Goal: Information Seeking & Learning: Learn about a topic

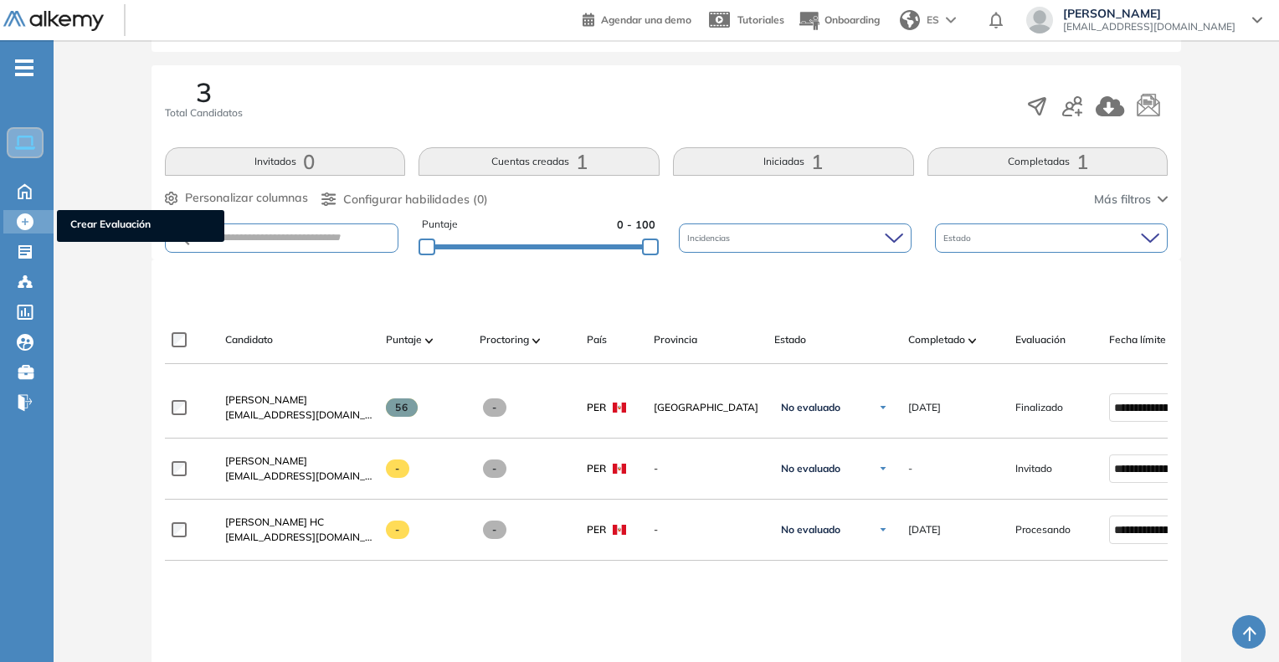
scroll to position [251, 0]
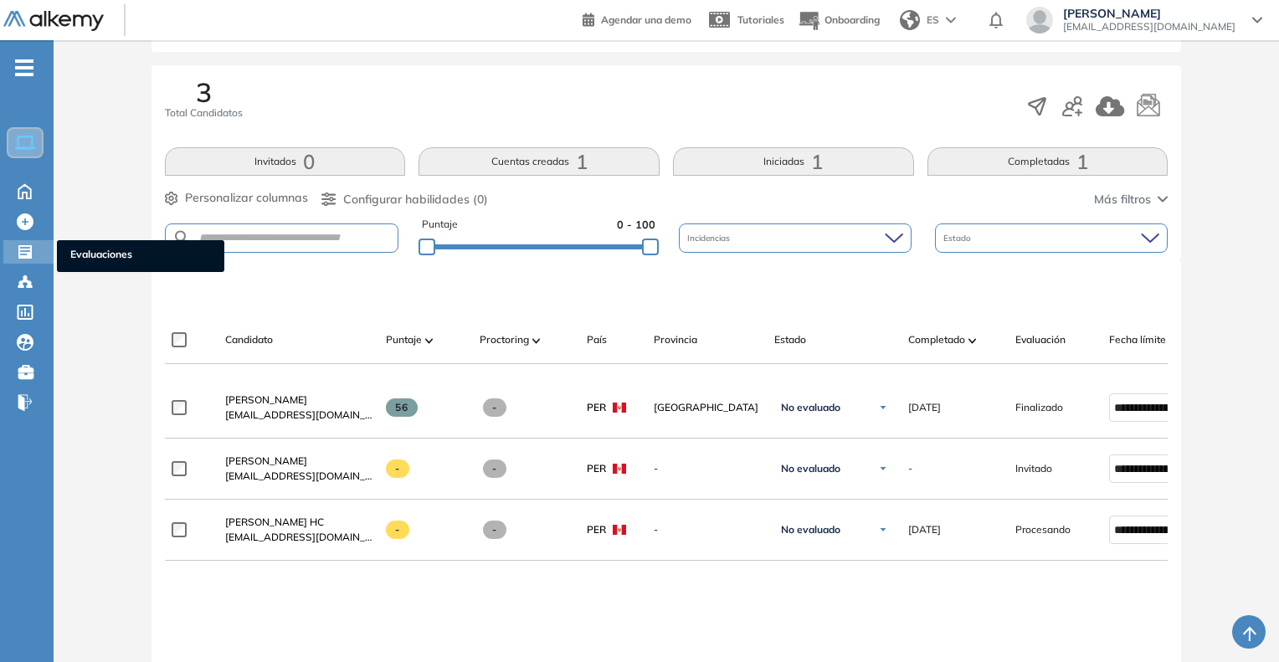
click at [121, 247] on span "Evaluaciones" at bounding box center [140, 256] width 141 height 18
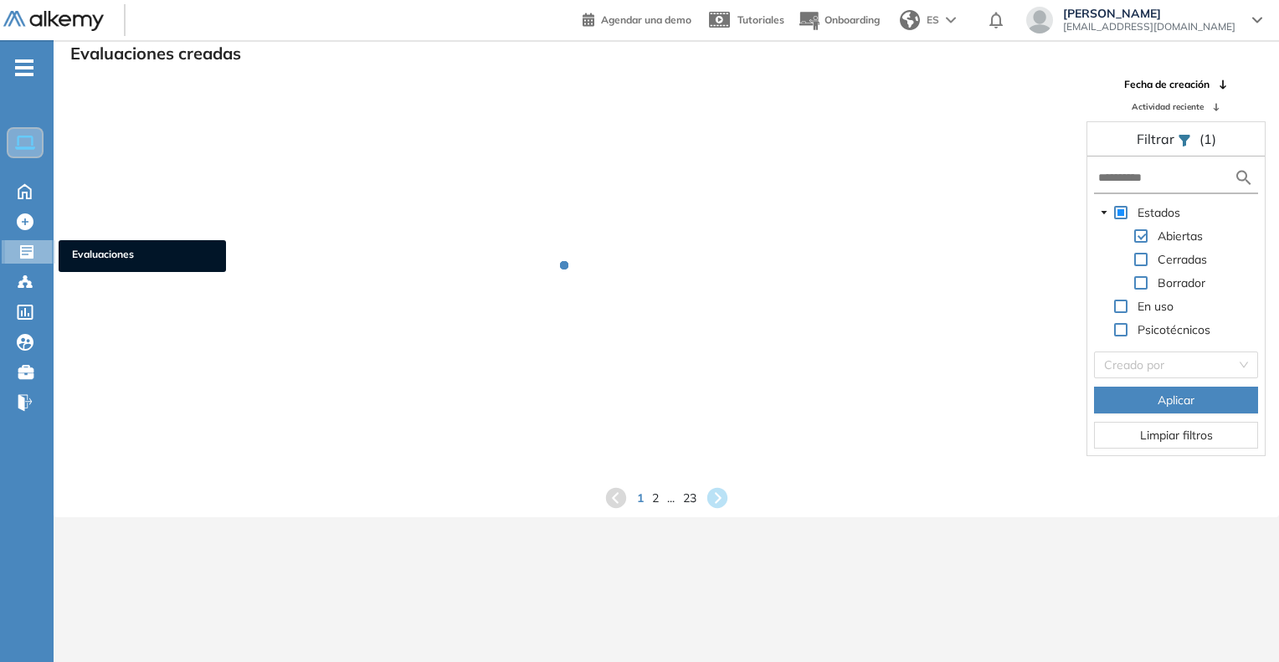
scroll to position [40, 0]
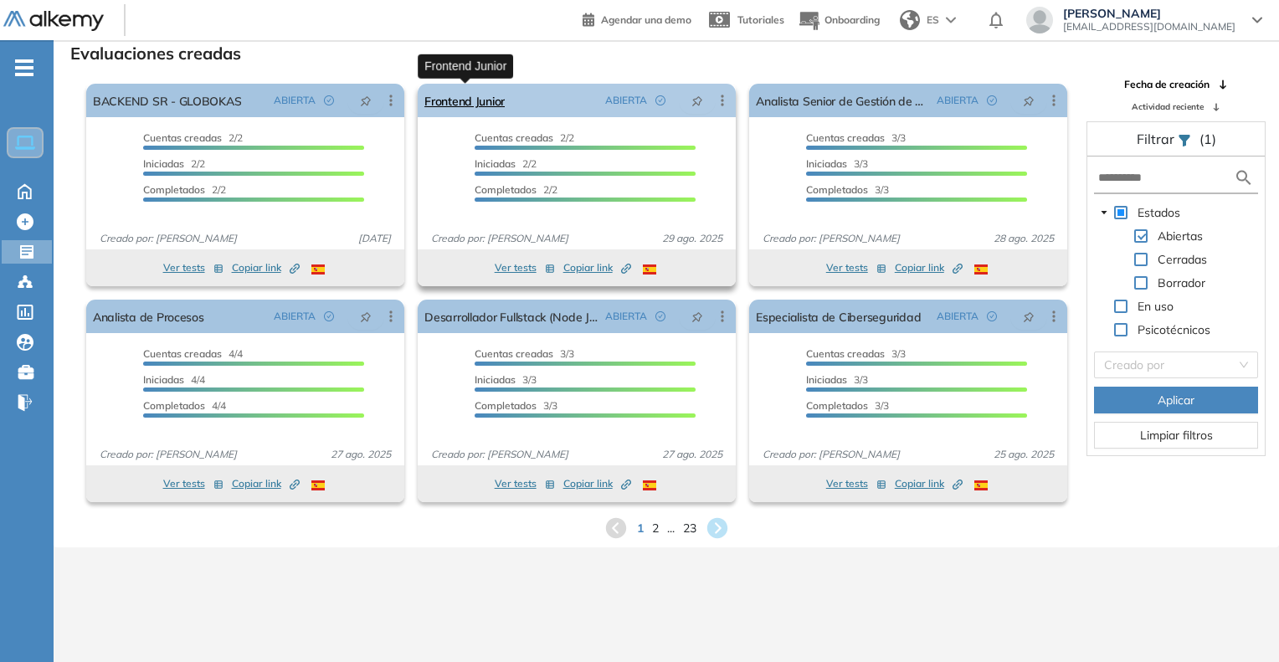
click at [466, 110] on link "Frontend Junior" at bounding box center [464, 100] width 80 height 33
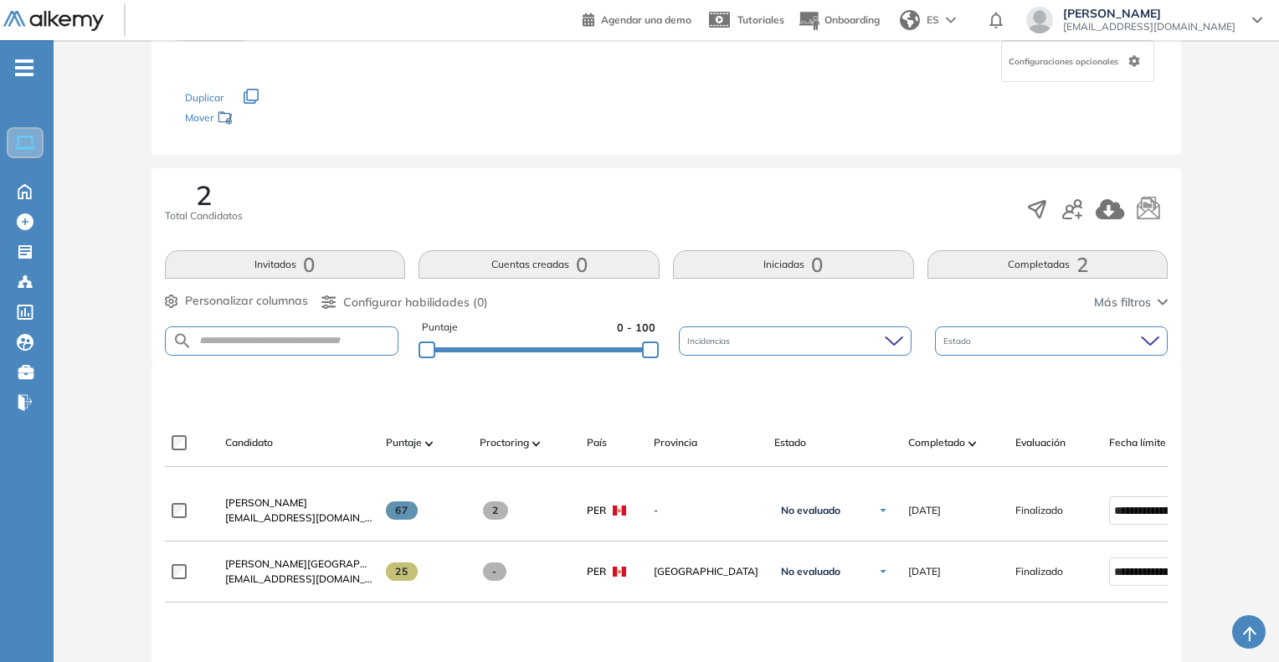
scroll to position [167, 0]
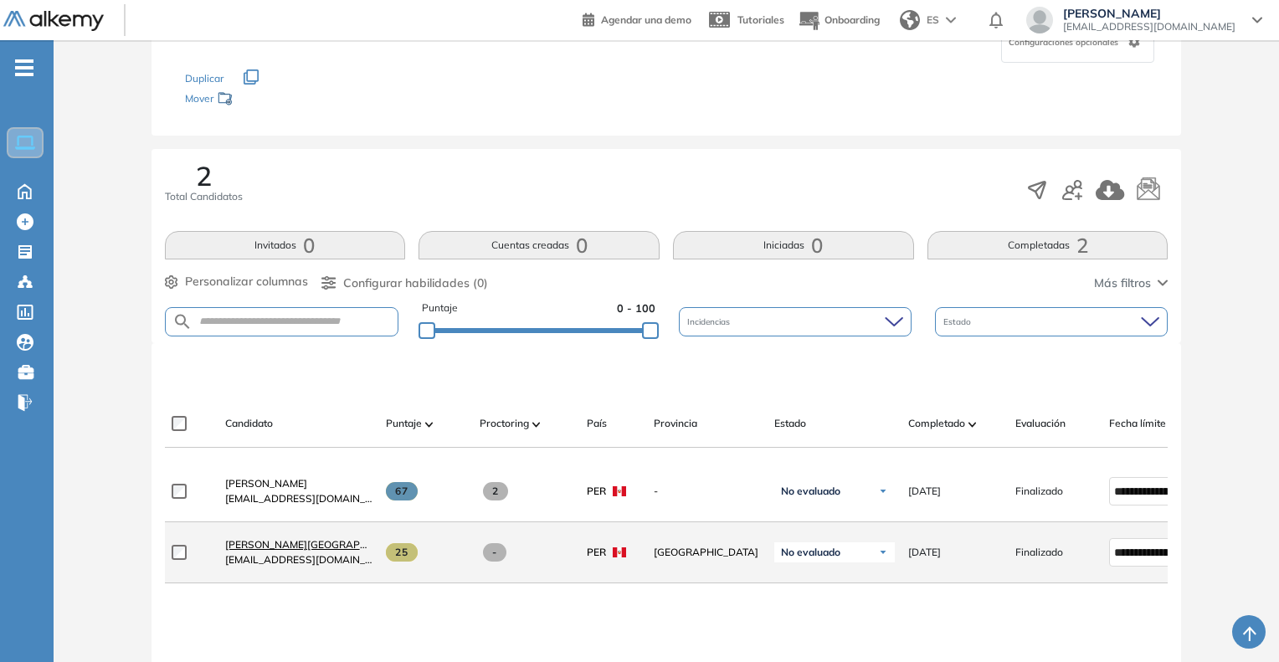
click at [270, 551] on span "[PERSON_NAME][GEOGRAPHIC_DATA]" at bounding box center [318, 544] width 187 height 13
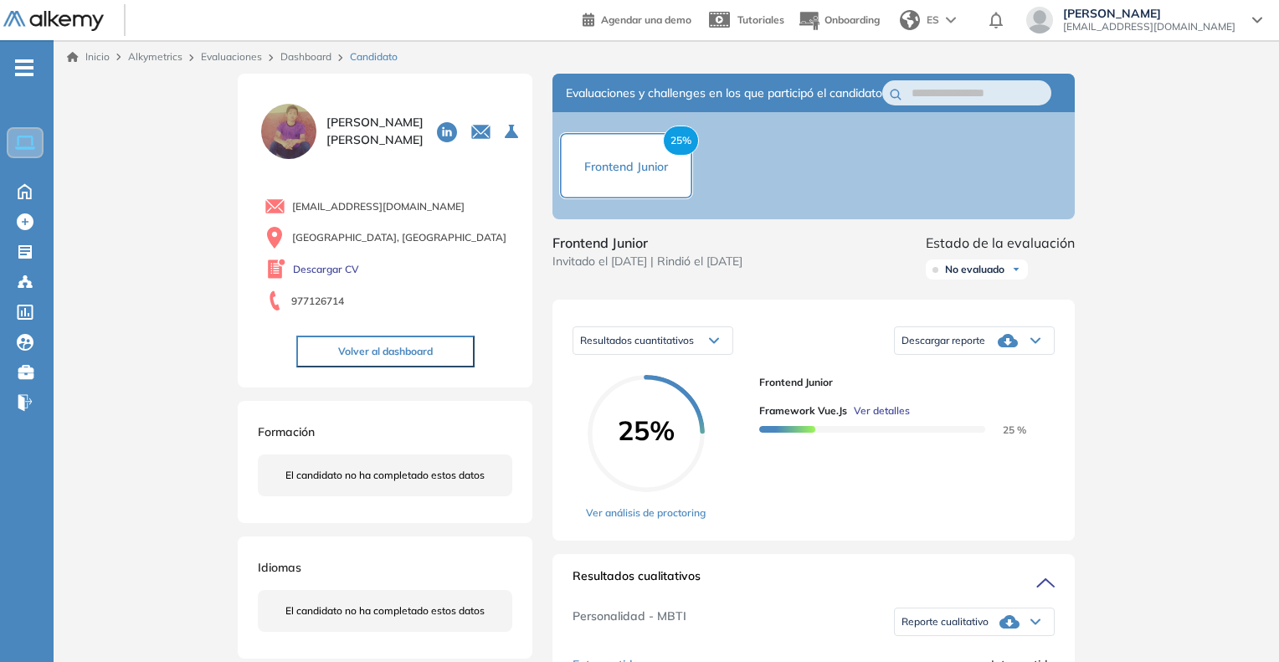
click at [870, 419] on span "Ver detalles" at bounding box center [882, 410] width 56 height 15
